Goal: Transaction & Acquisition: Download file/media

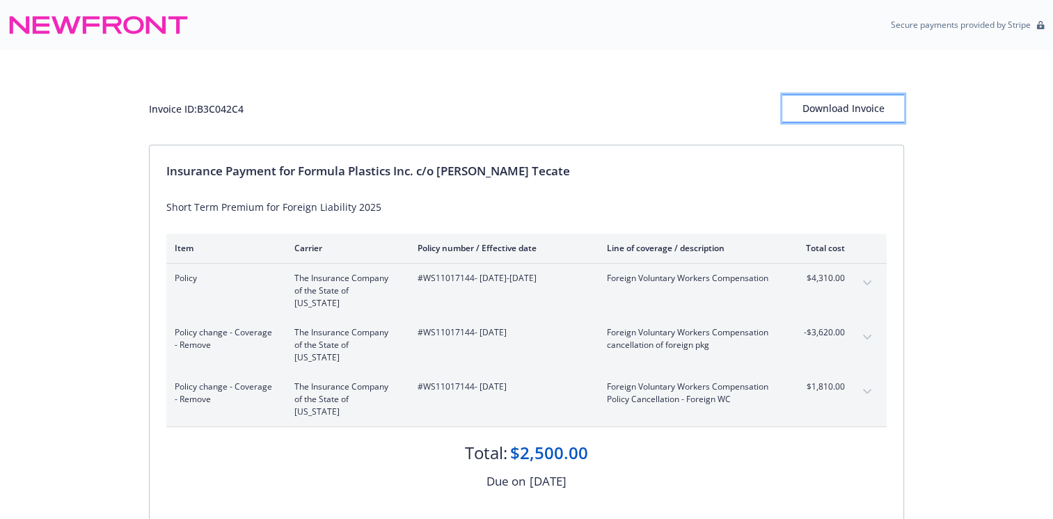
click at [819, 105] on div "Download Invoice" at bounding box center [843, 108] width 122 height 26
